Goal: Task Accomplishment & Management: Use online tool/utility

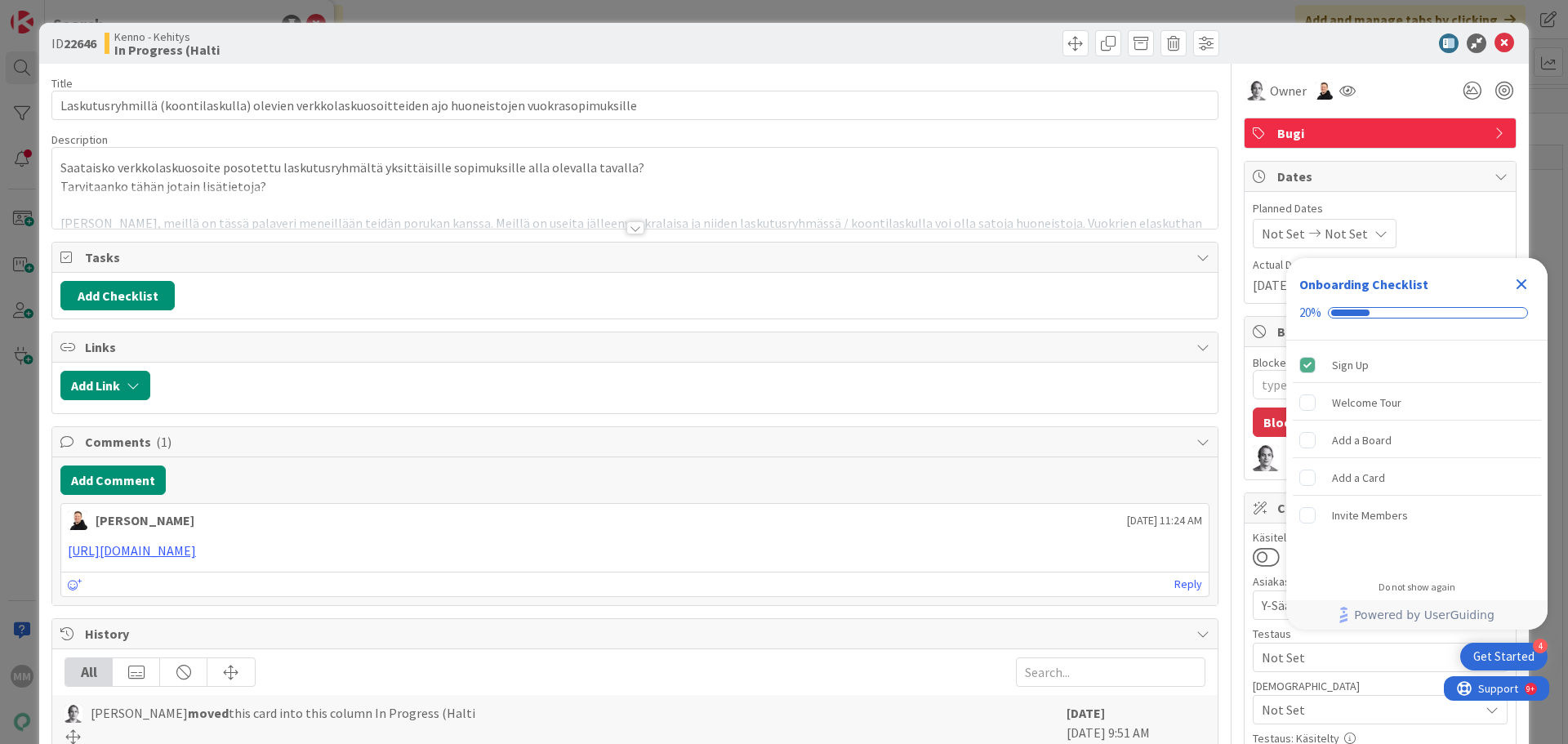
type input "Laskutusryhmillä (koontilaskulla) olevien verkkolaskuosoitteiden ajo huoneistoj…"
type textarea "x"
type input "Laskutusryhmillä (koontilaskulla) olevien verkkolaskuosoitteiden ajo huoneistoj…"
type textarea "x"
type input "Laskutusryhmillä (koontilaskulla) olevien verkkolaskuosoitteiden ajo huoneistoj…"
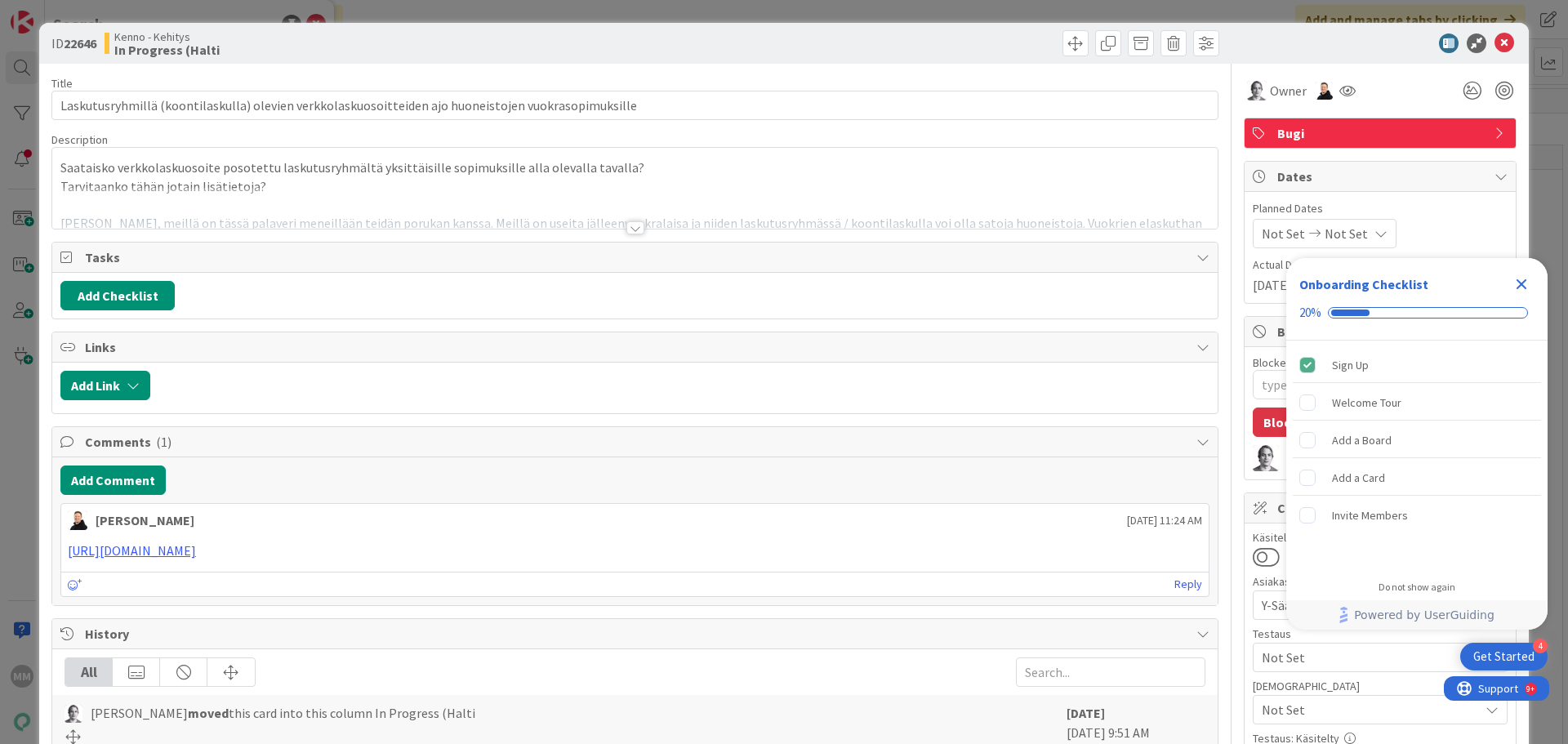
type textarea "x"
type input "Laskutusryhmillä (koontilaskulla) olevien verkkolaskuosoitteiden ajo huoneistoj…"
type textarea "x"
type input "Laskutusryhmillä (koontilaskulla) olevien verkkolaskuosoitteiden ajo huoneistoj…"
type textarea "x"
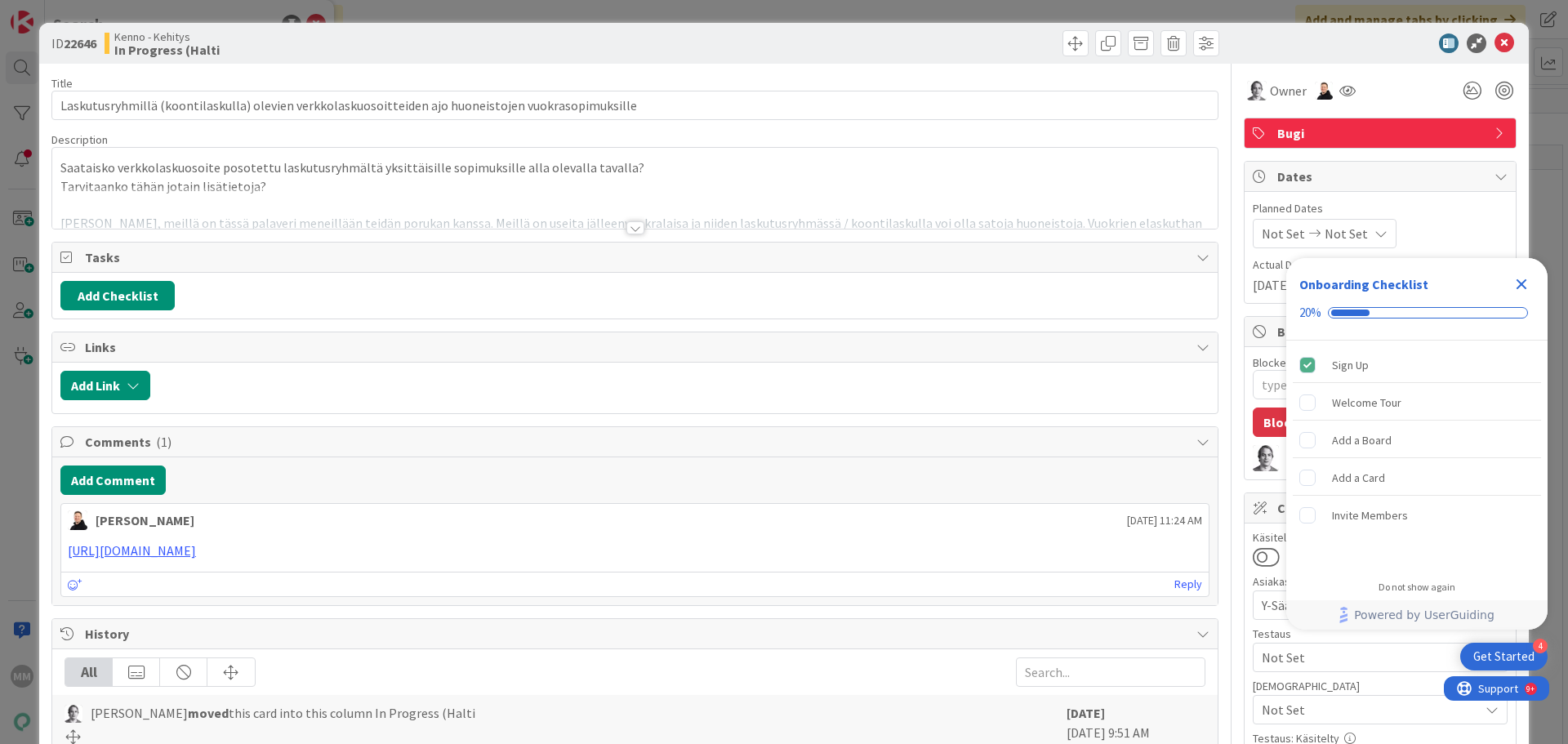
type input "Laskutusryhmillä (koontilaskulla) olevien verkkolaskuosoitteiden ajo huoneistoj…"
type textarea "x"
type input "Laskutusryhmillä (koontilaskulla) olevien verkkolaskuosoitteiden ajo huoneistoj…"
type textarea "x"
type input "Laskutusryhmillä (koontilaskulla) olevien verkkolaskuosoitteiden ajo huoneistoj…"
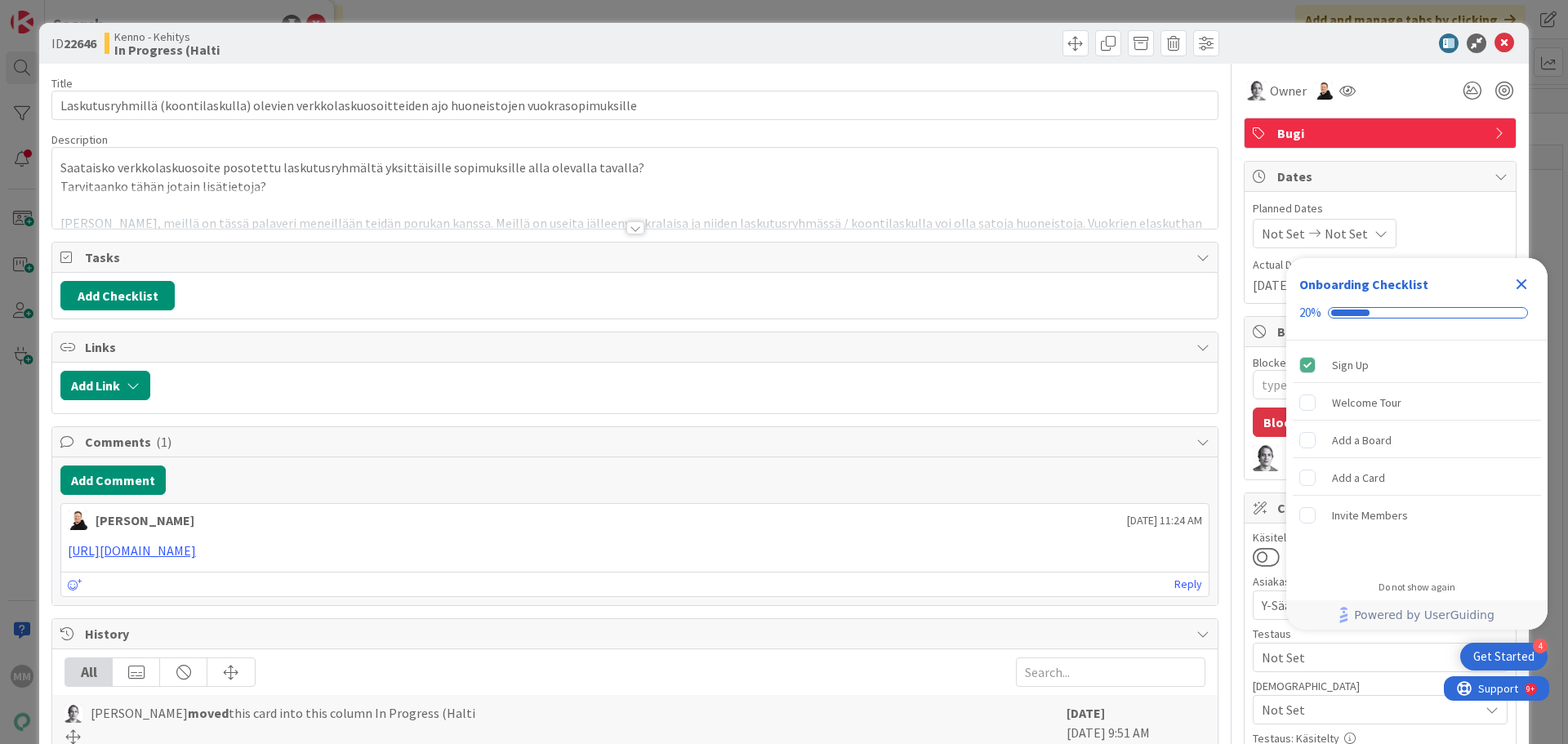
type textarea "x"
type input "Laskutusryhmillä (koontilaskulla) olevien verkkolaskuosoitteiden ajo huoneistoj…"
type textarea "x"
type input "Laskutusryhmillä (koontilaskulla) olevien verkkolaskuosoitteiden ajo huoneistoj…"
type textarea "x"
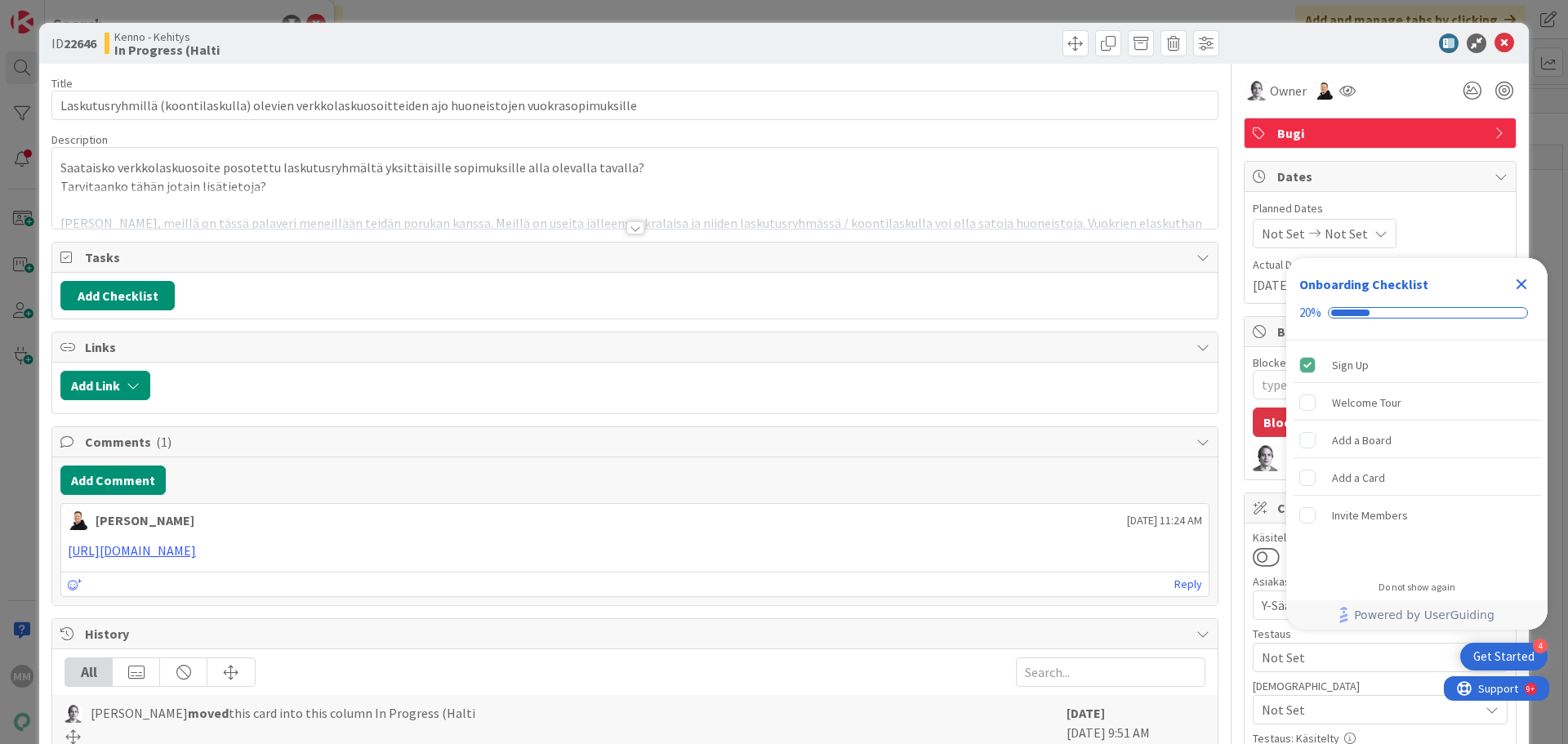
type input "Laskutusryhmillä (koontilaskulla) olevien verkkolaskuosoitteiden ajo huoneistoj…"
type textarea "x"
type input "Laskutusryhmillä (koontilaskulla) olevien verkkolaskuosoitteiden ajo huoneistoj…"
type textarea "x"
type input "Laskutusryhmillä (koontilaskulla) olevien verkkolaskuosoitteiden ajo huoneistoj…"
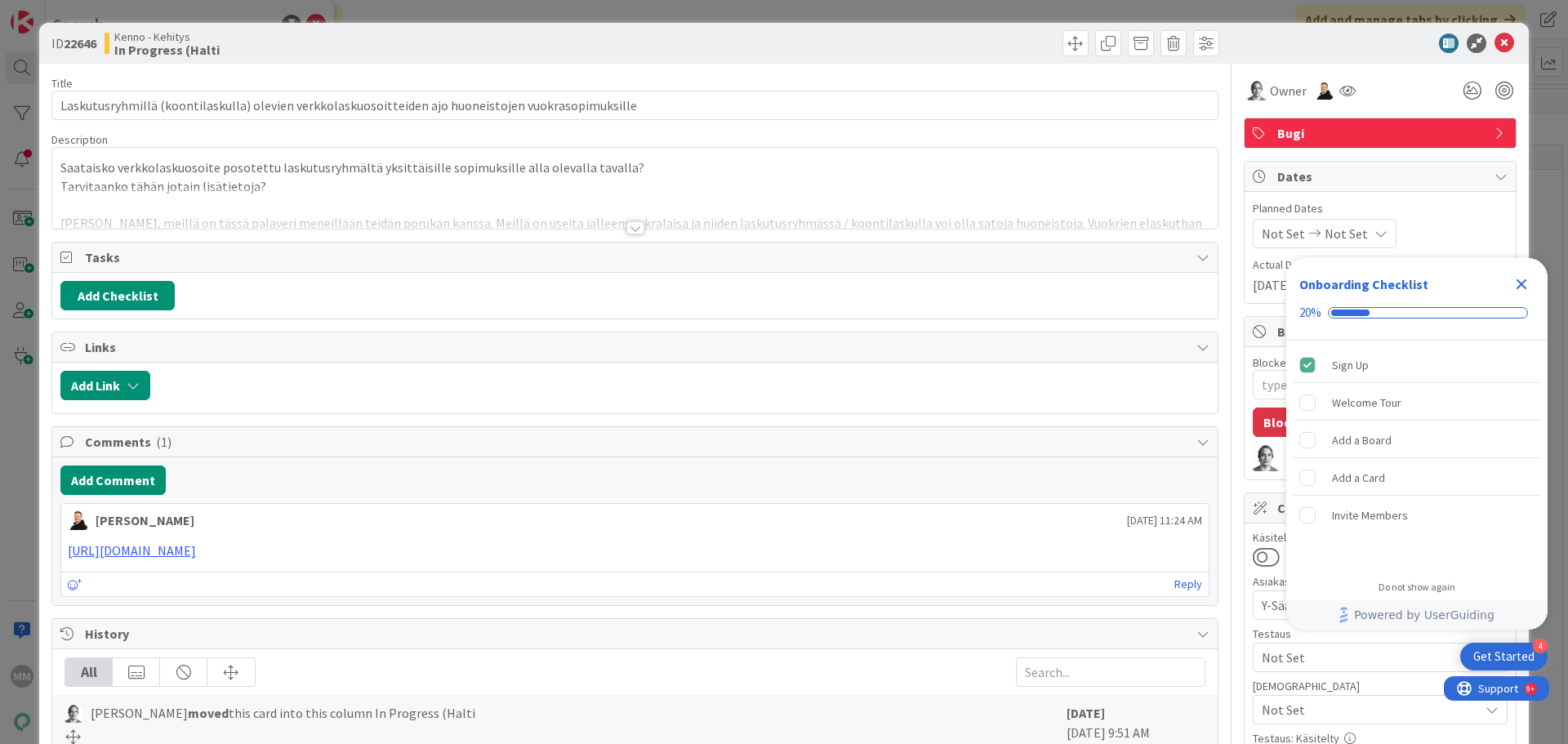
type textarea "x"
type input "Laskutusryhmillä (koontilaskulla) olevien verkkolaskuosoitteiden ajo huoneistoj…"
type textarea "x"
type input "Laskutusryhmillä (koontilaskulla) olevien verkkolaskuosoitteiden ajo huoneistoj…"
type textarea "x"
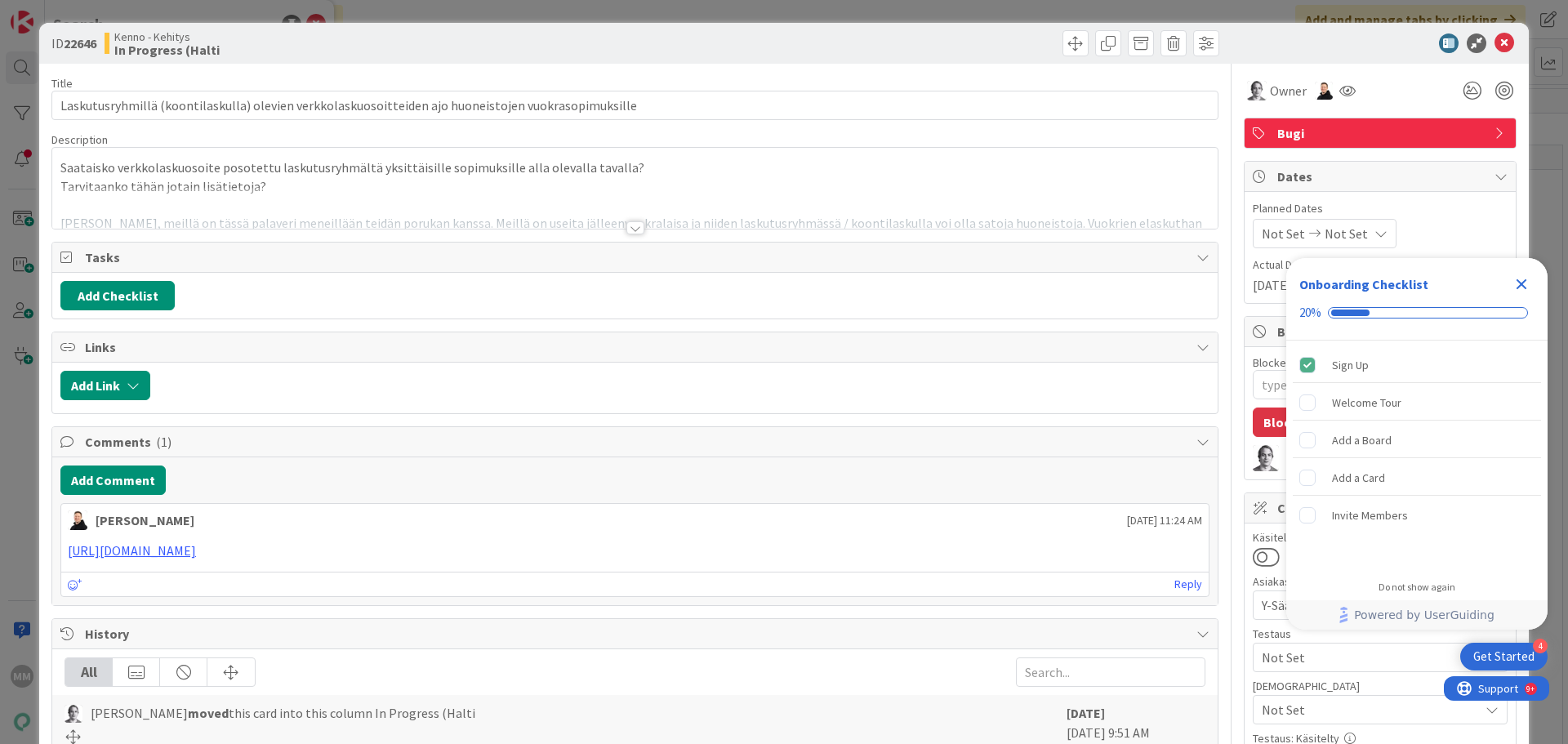
type input "Laskutusryhmillä (koontilaskulla) olevien verkkolaskuosoitteiden ajo huoneistoj…"
type textarea "x"
type input "Laskutusryhmillä (koontilaskulla) olevien verkkolaskuosoitteiden ajo huoneistoj…"
type textarea "x"
